Goal: Obtain resource: Download file/media

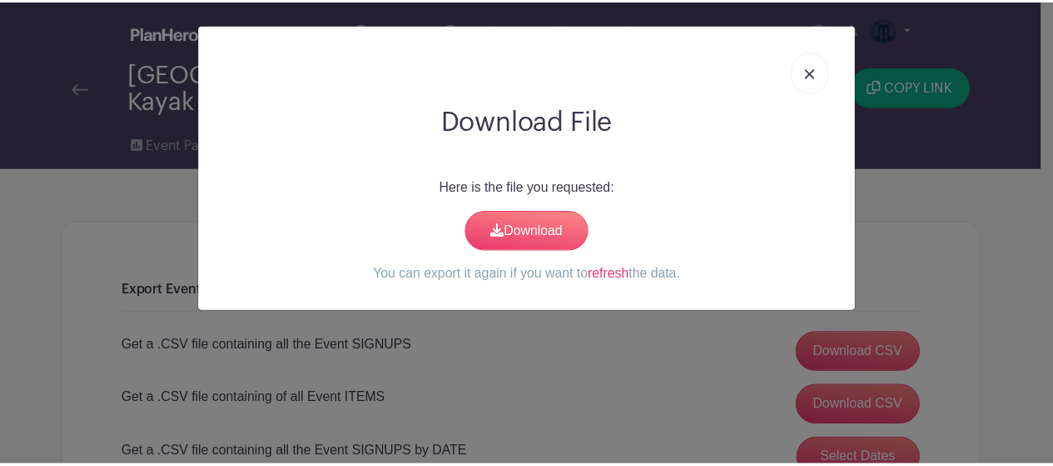
scroll to position [3478, 0]
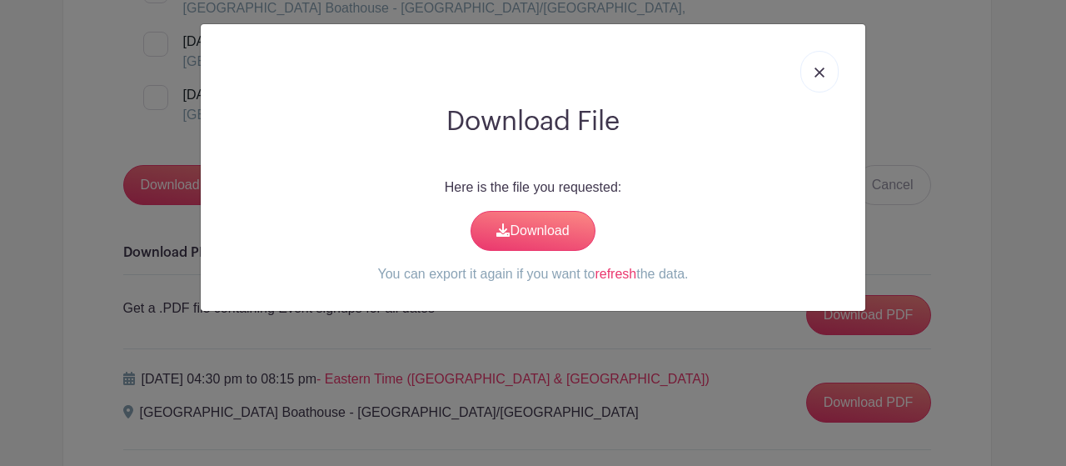
click at [621, 277] on link "refresh" at bounding box center [616, 273] width 42 height 14
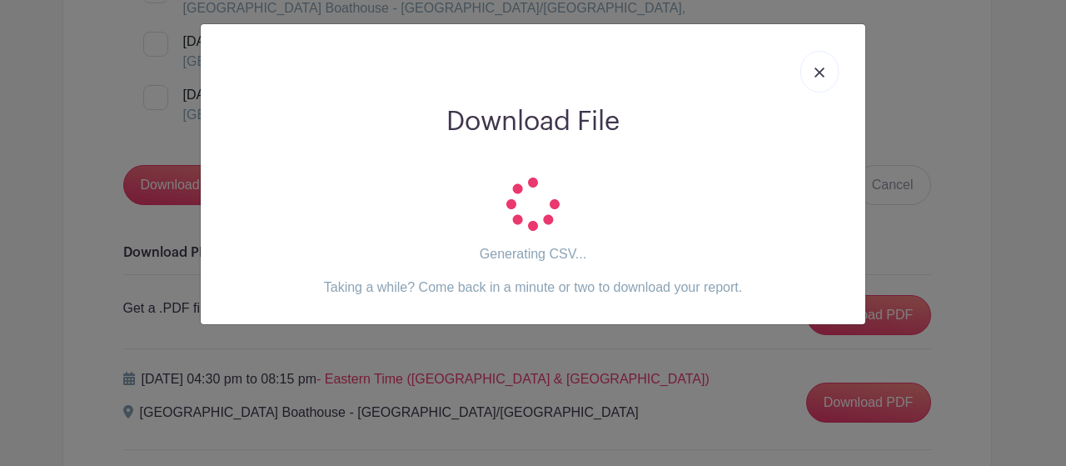
click at [822, 73] on img at bounding box center [819, 72] width 10 height 10
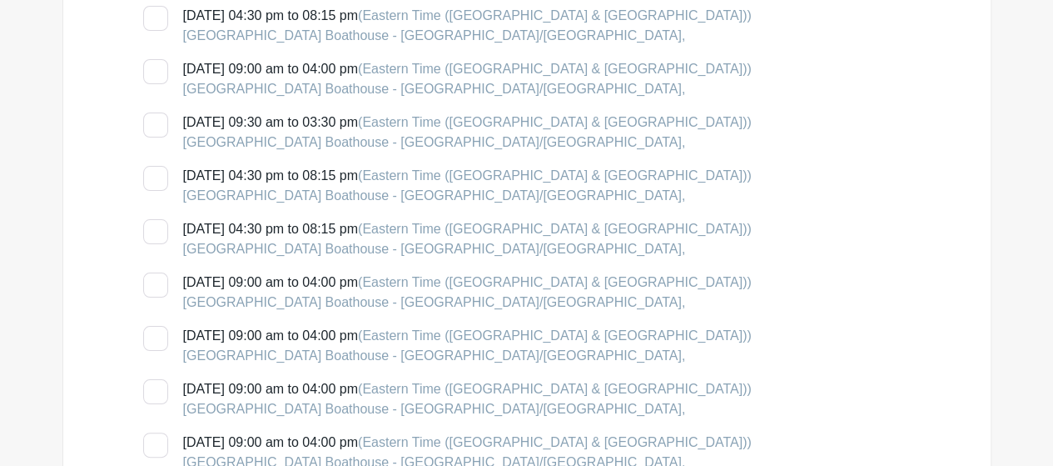
scroll to position [3179, 0]
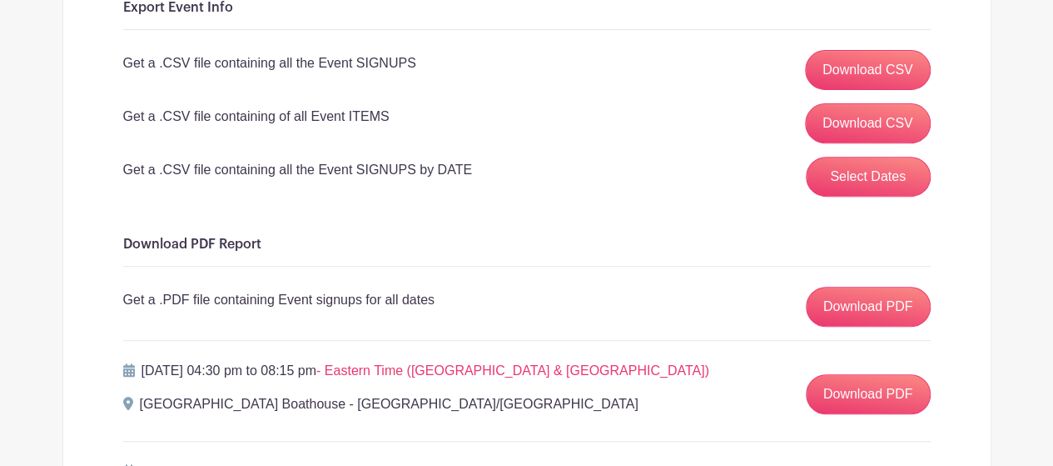
scroll to position [281, 0]
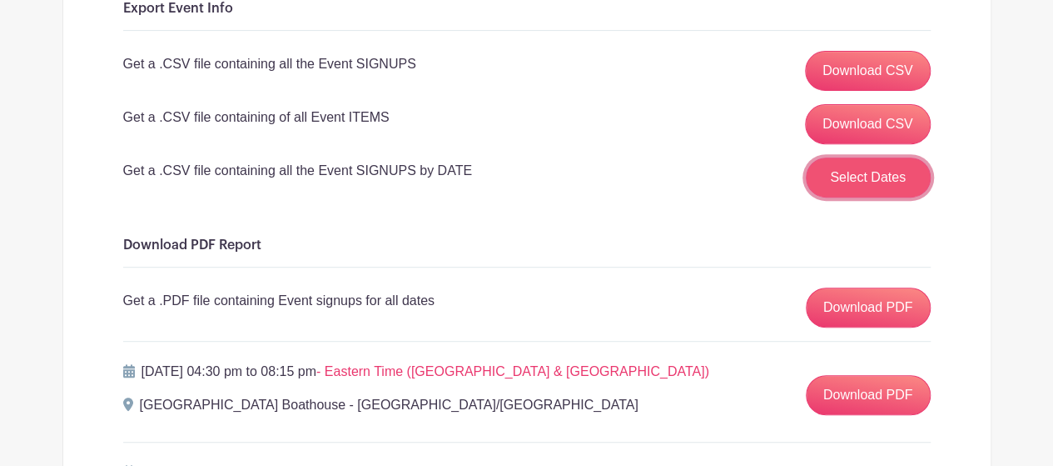
click at [823, 167] on button "Select Dates" at bounding box center [868, 177] width 125 height 40
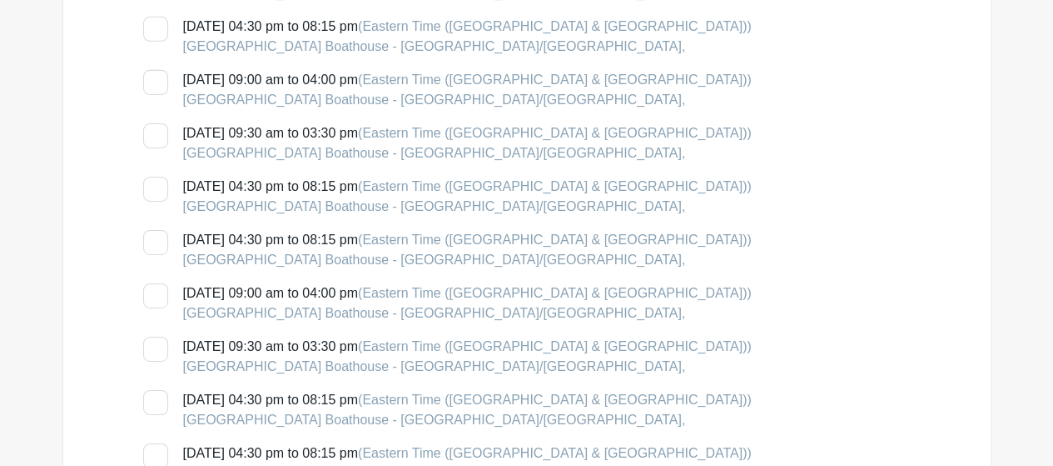
scroll to position [2695, 0]
click at [155, 343] on div at bounding box center [155, 348] width 25 height 25
click at [154, 343] on input "Sunday, August 17, 2025 at 09:30 am to 03:30 pm (Eastern Time (US & Canada)) Br…" at bounding box center [148, 341] width 11 height 11
checkbox input "true"
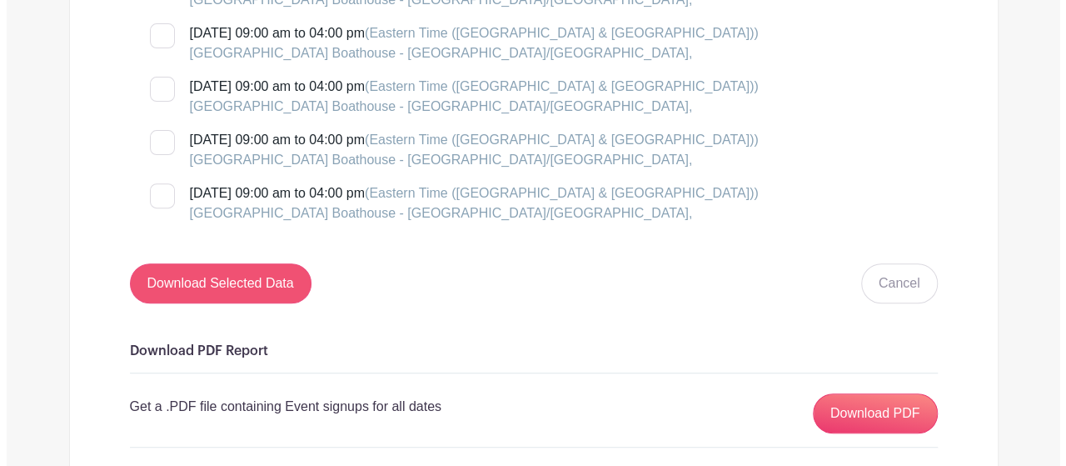
scroll to position [3381, 0]
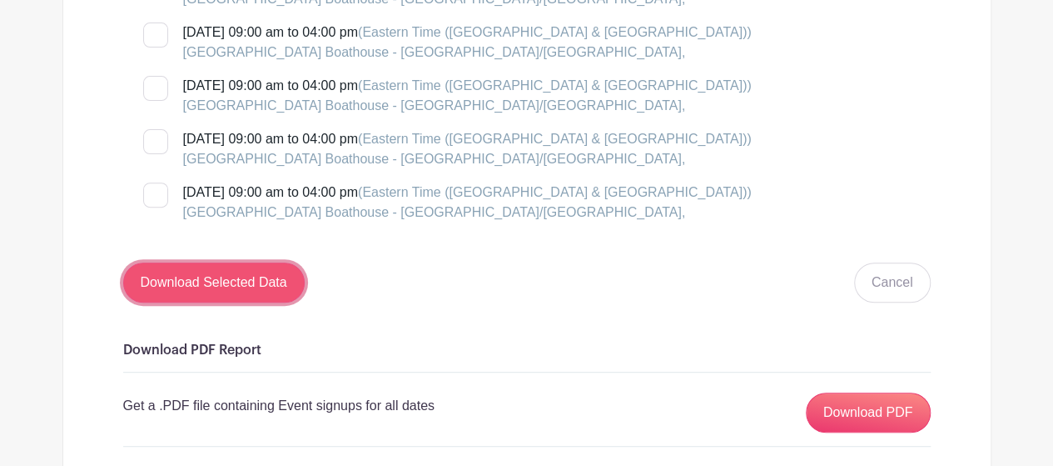
click at [184, 279] on input "Download Selected Data" at bounding box center [214, 282] width 182 height 40
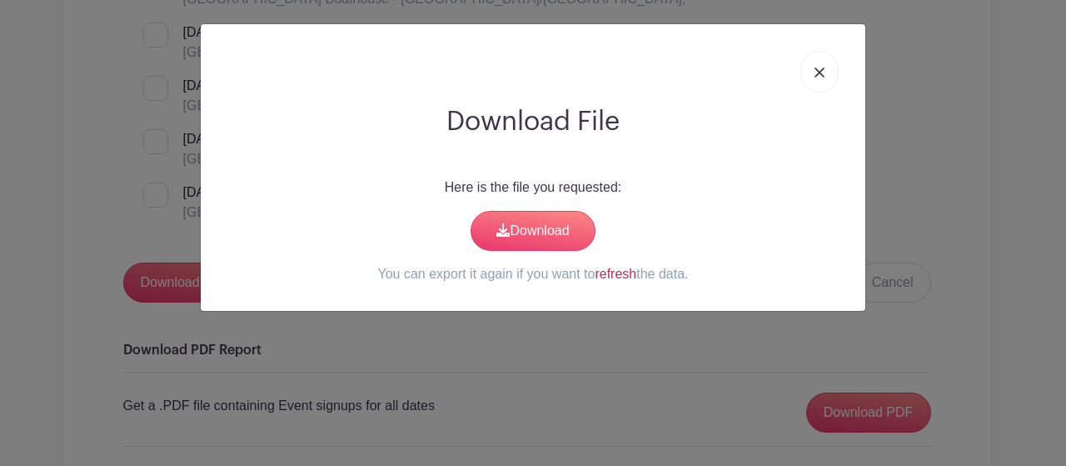
click at [630, 270] on link "refresh" at bounding box center [616, 273] width 42 height 14
